Goal: Find specific page/section: Find specific page/section

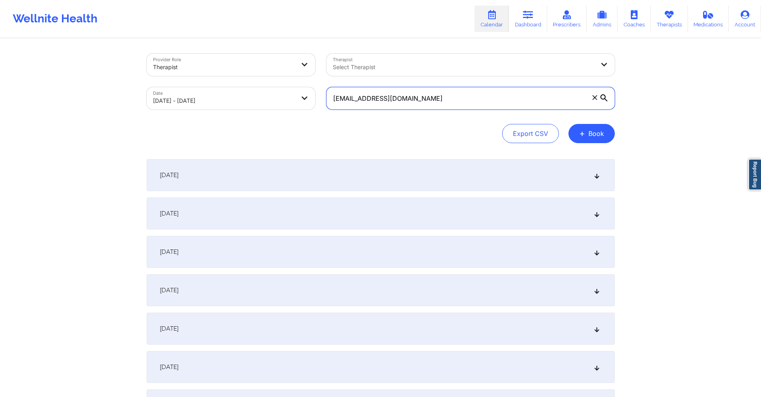
paste input "kayla33.kl@gmail.com"
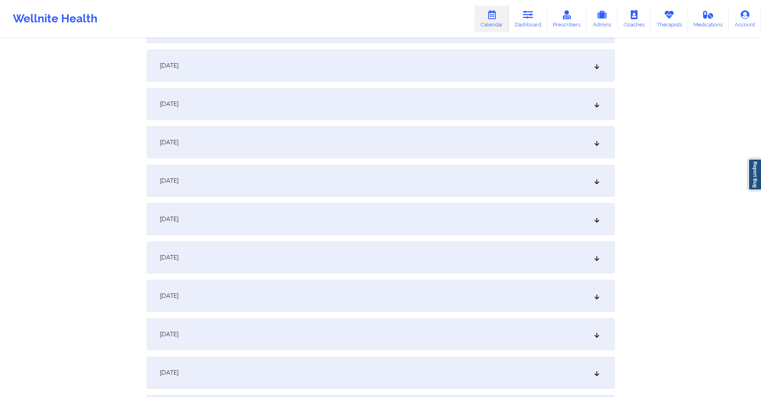
scroll to position [599, 0]
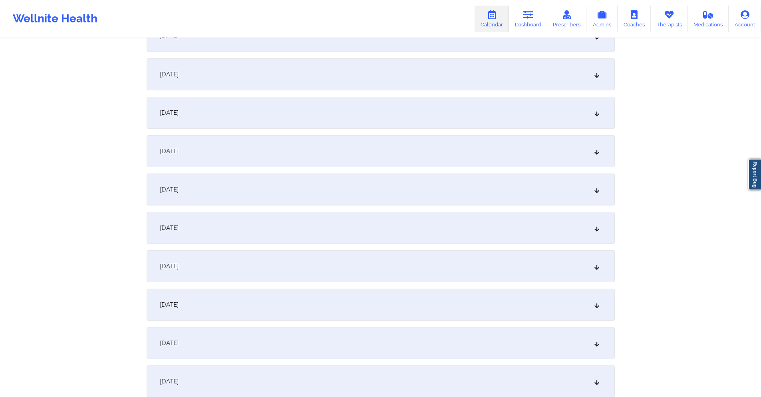
click at [284, 254] on div "September 19, 2025" at bounding box center [381, 266] width 468 height 32
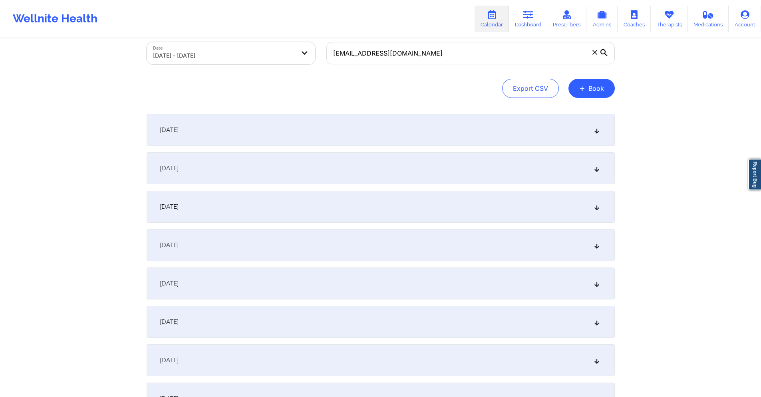
scroll to position [0, 0]
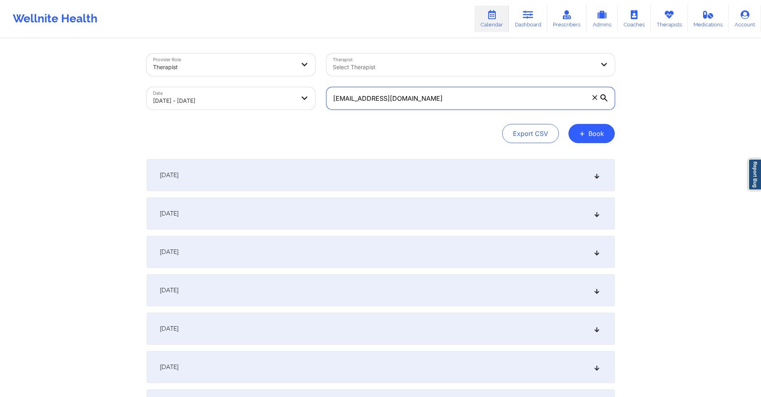
click at [417, 103] on input "kayla33.kl@gmail.com" at bounding box center [470, 98] width 288 height 22
click at [417, 102] on input "kayla33.kl@gmail.com" at bounding box center [470, 98] width 288 height 22
click at [417, 101] on input "kayla33.kl@gmail.com" at bounding box center [470, 98] width 288 height 22
drag, startPoint x: 417, startPoint y: 101, endPoint x: 389, endPoint y: 100, distance: 28.0
click at [389, 100] on input "kayla33.kl@gmail.com" at bounding box center [470, 98] width 288 height 22
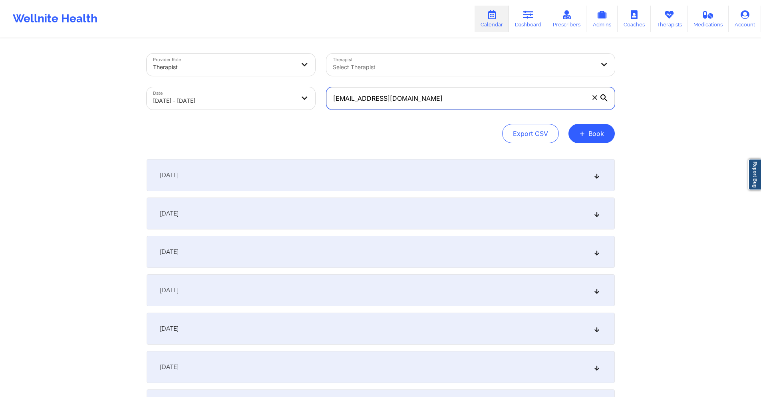
click at [389, 100] on input "kayla33.kl@gmail.com" at bounding box center [470, 98] width 288 height 22
paste input "stacybernhardt8"
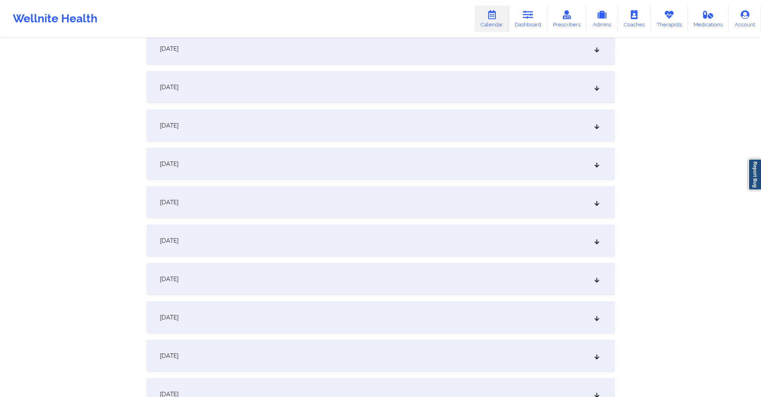
scroll to position [599, 0]
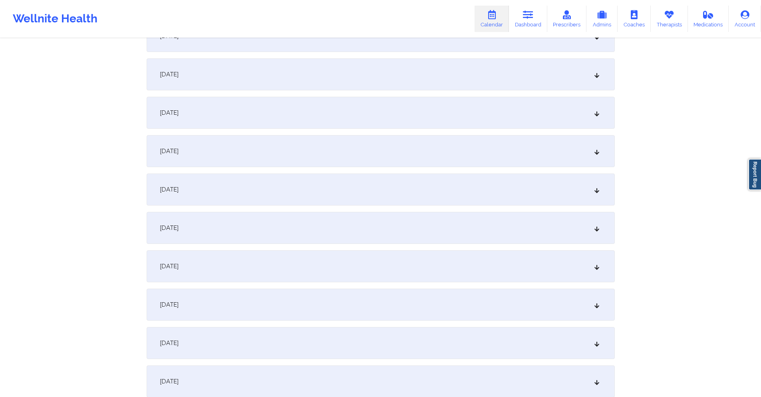
type input "[EMAIL_ADDRESS][DOMAIN_NAME]"
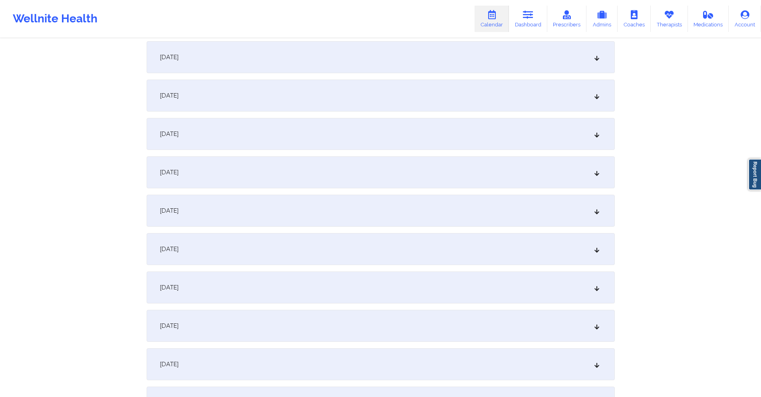
scroll to position [762, 0]
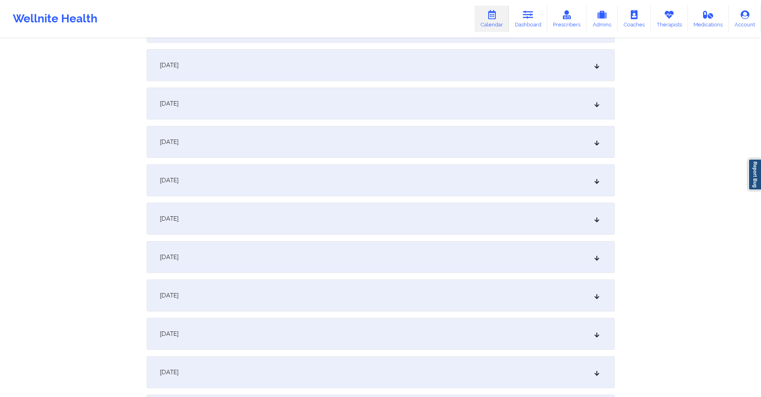
click at [270, 225] on div "September 22, 2025" at bounding box center [381, 219] width 468 height 32
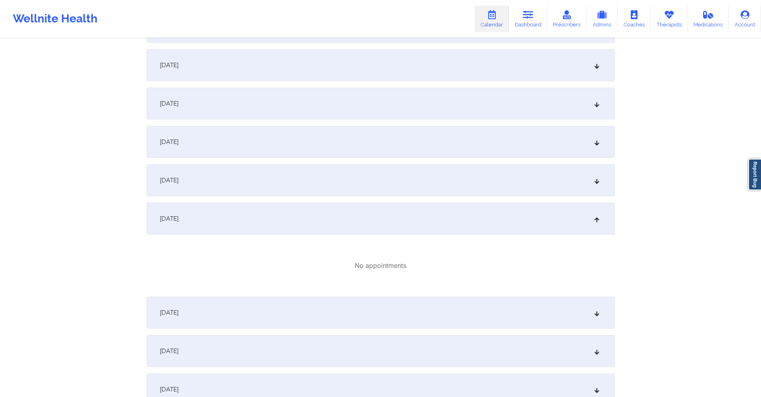
scroll to position [962, 0]
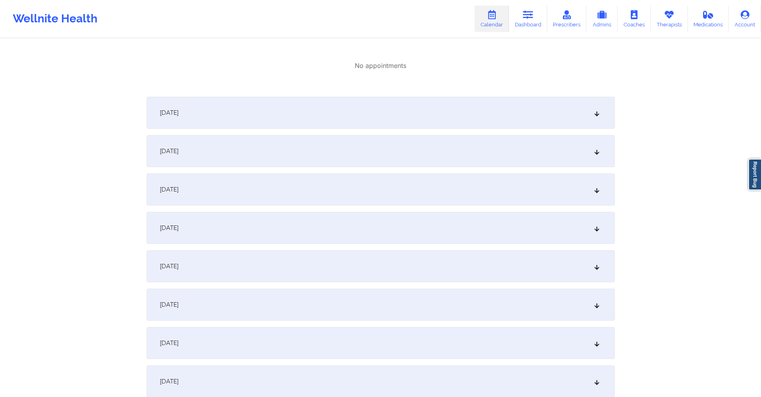
click at [278, 342] on div "September 29, 2025" at bounding box center [381, 343] width 468 height 32
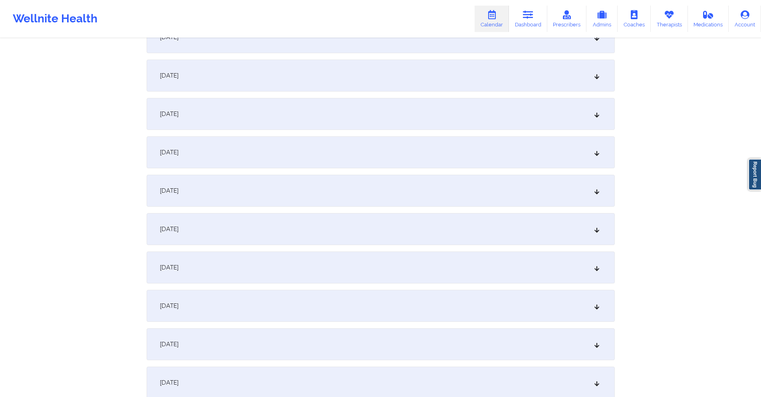
scroll to position [1161, 0]
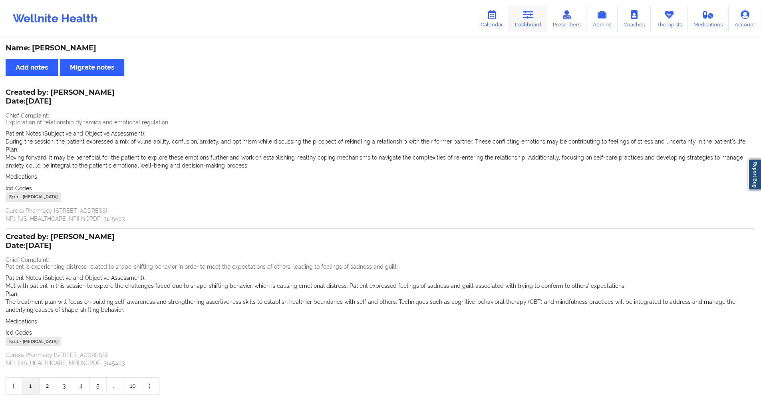
click at [537, 9] on link "Dashboard" at bounding box center [528, 19] width 38 height 26
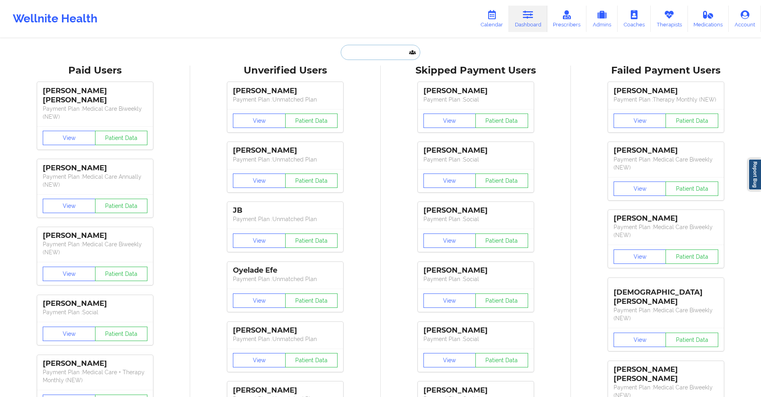
click at [389, 56] on input "text" at bounding box center [380, 52] width 79 height 15
paste input "[EMAIL_ADDRESS][DOMAIN_NAME]"
type input "[EMAIL_ADDRESS][DOMAIN_NAME]"
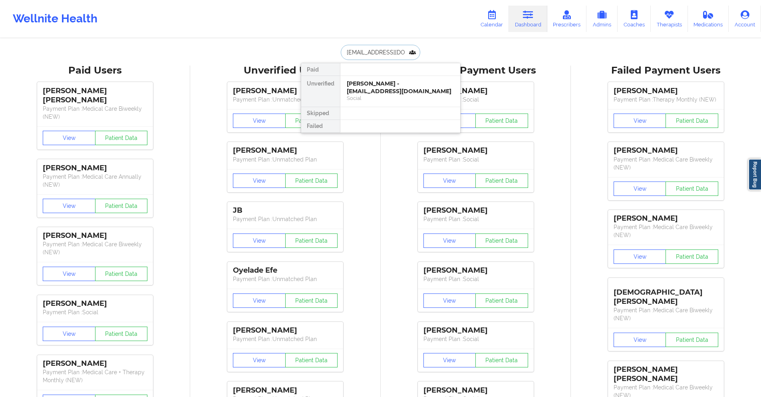
scroll to position [0, 12]
click at [404, 92] on div "[PERSON_NAME] - [EMAIL_ADDRESS][DOMAIN_NAME]" at bounding box center [400, 87] width 107 height 15
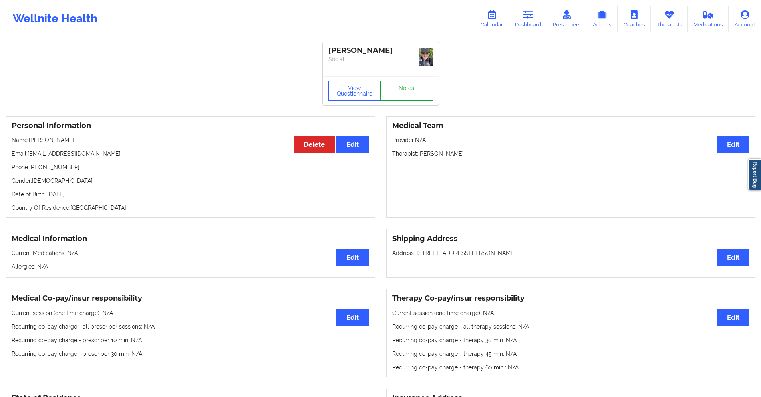
click at [409, 83] on link "Notes" at bounding box center [406, 91] width 53 height 20
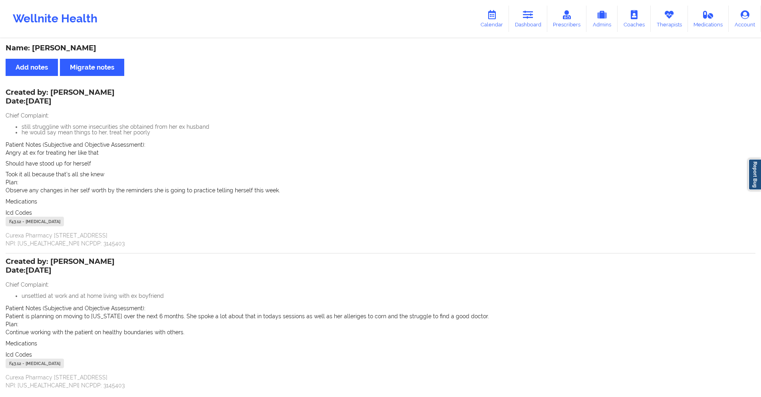
click at [531, 16] on icon at bounding box center [528, 14] width 10 height 9
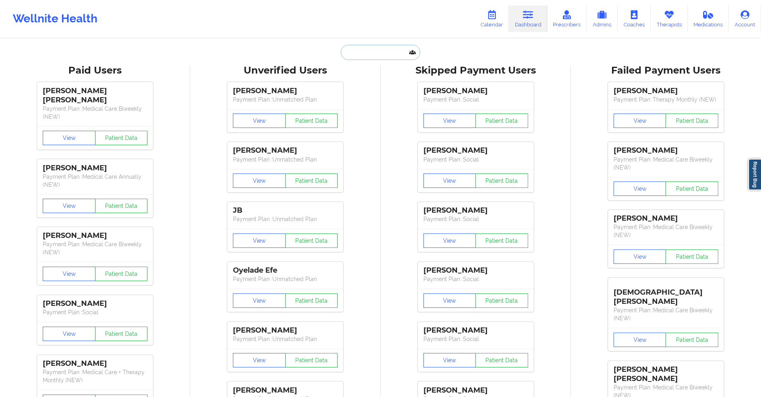
click at [393, 53] on input "text" at bounding box center [380, 52] width 79 height 15
paste input "[EMAIL_ADDRESS][DOMAIN_NAME]"
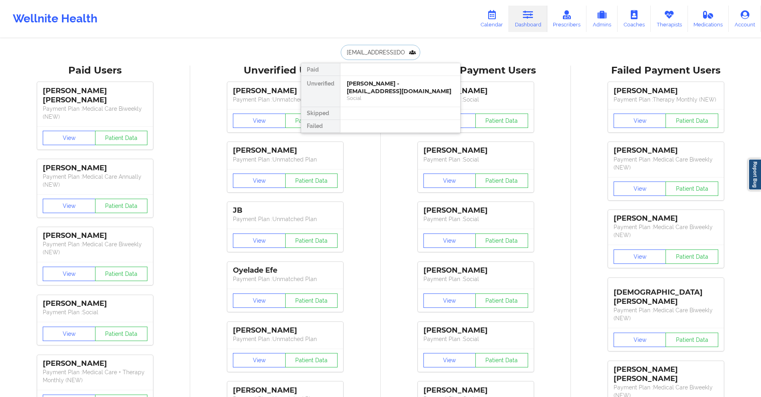
click at [373, 50] on input "[EMAIL_ADDRESS][DOMAIN_NAME]" at bounding box center [380, 52] width 79 height 15
paste input "lormismaddie"
type input "[EMAIL_ADDRESS][DOMAIN_NAME]"
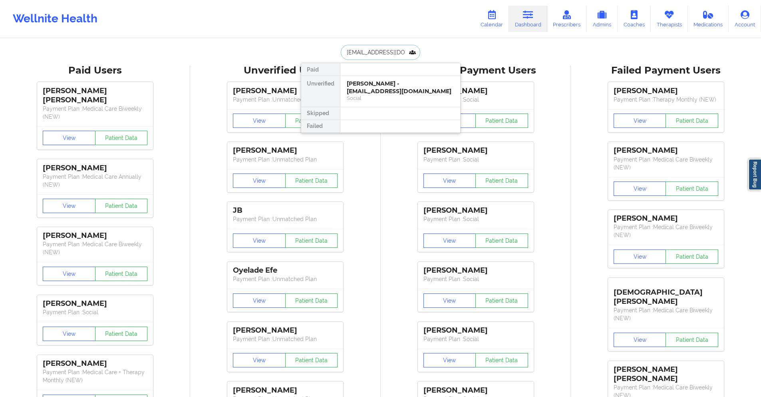
scroll to position [0, 5]
click at [388, 93] on div "[PERSON_NAME] - [EMAIL_ADDRESS][DOMAIN_NAME]" at bounding box center [400, 87] width 107 height 15
